Goal: Task Accomplishment & Management: Use online tool/utility

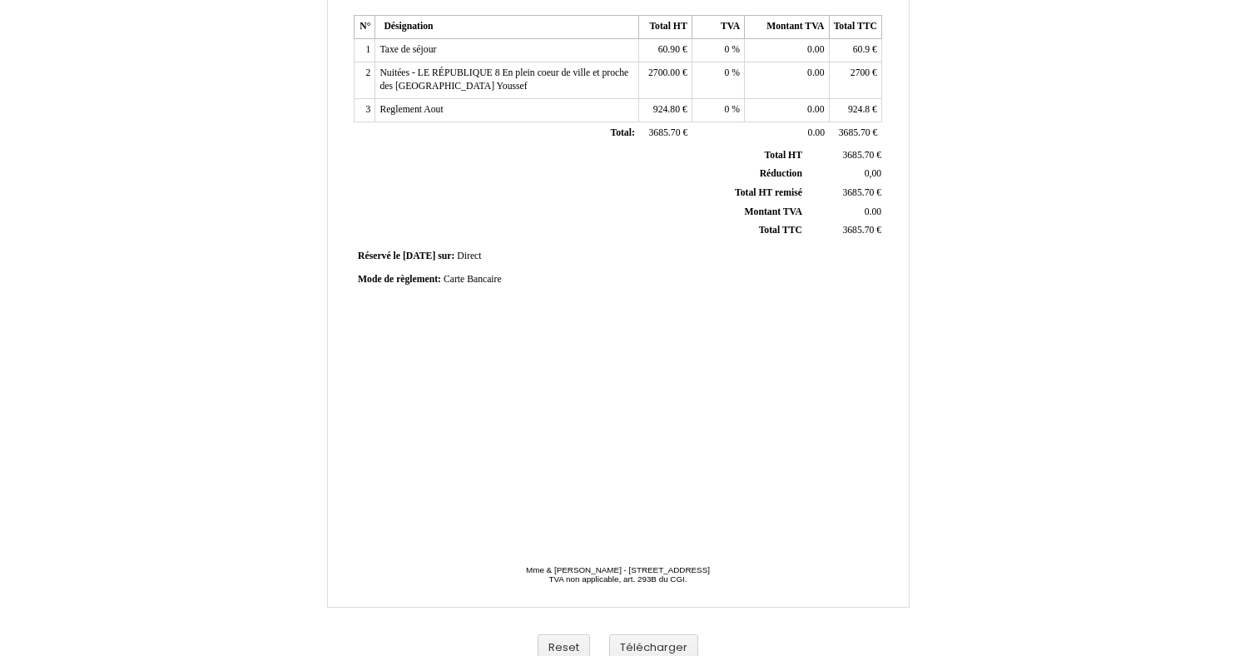
scroll to position [349, 0]
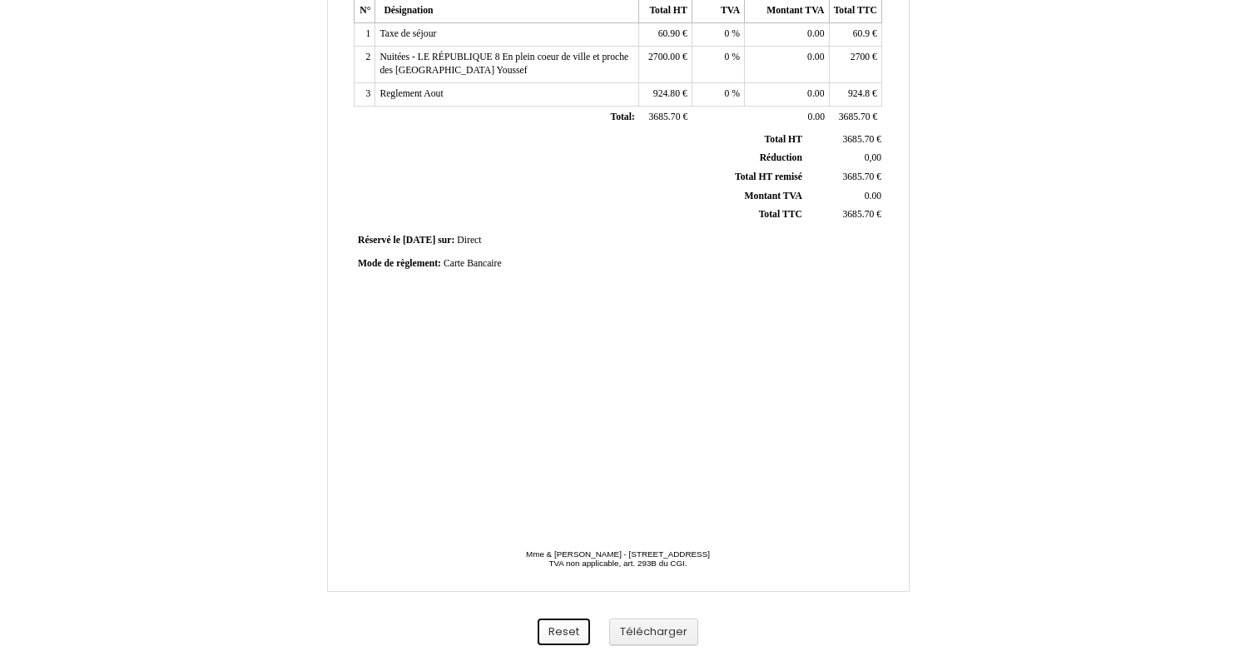
click at [562, 629] on button "Reset" at bounding box center [563, 631] width 52 height 27
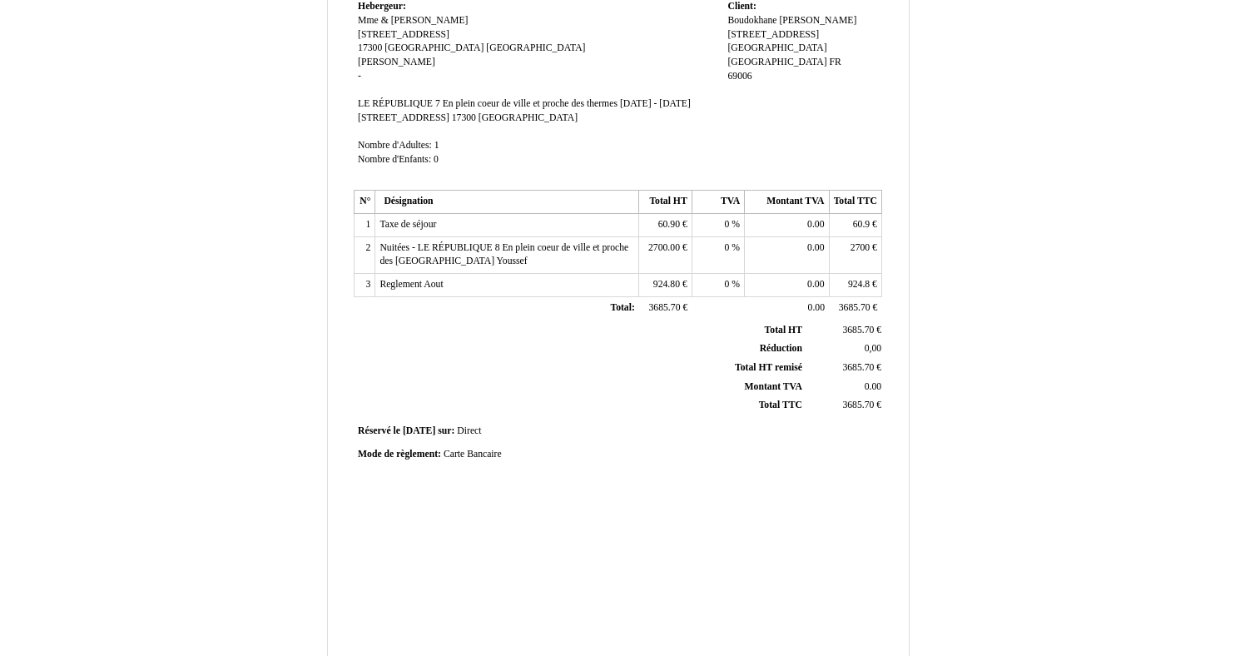
scroll to position [157, 0]
